Goal: Find specific page/section: Find specific page/section

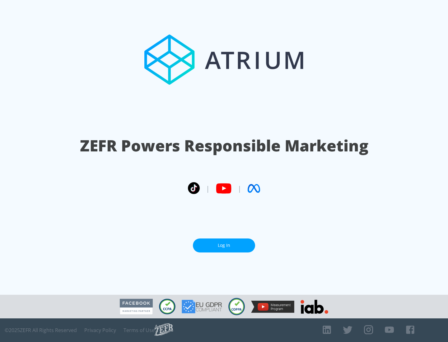
click at [224, 245] on link "Log In" at bounding box center [224, 246] width 62 height 14
